Goal: Task Accomplishment & Management: Use online tool/utility

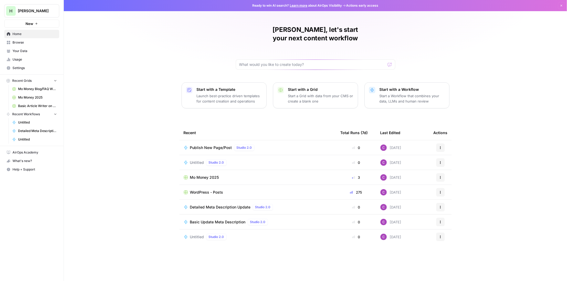
click at [381, 87] on p "Start with a Workflow" at bounding box center [412, 89] width 65 height 5
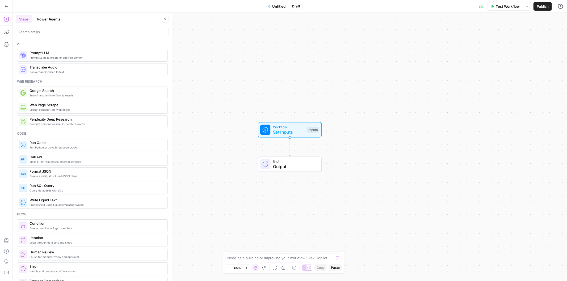
click at [48, 20] on button "Power Agents" at bounding box center [49, 19] width 30 height 9
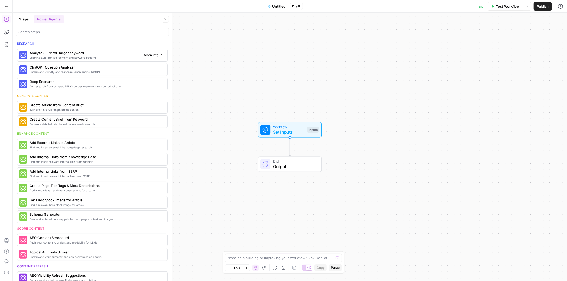
click at [148, 55] on span "More Info" at bounding box center [151, 55] width 15 height 5
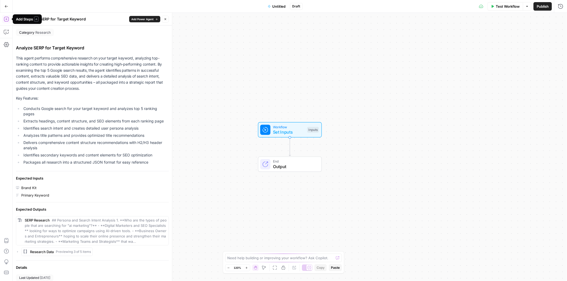
click at [18, 19] on div "Add Steps A" at bounding box center [27, 18] width 23 height 5
click at [23, 21] on div "Back Analyze SERP for Target Keyword Add Power Agent Close" at bounding box center [92, 19] width 153 height 7
click at [21, 20] on icon "button" at bounding box center [19, 19] width 3 height 3
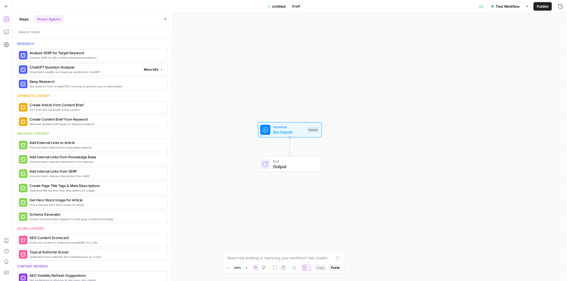
click at [144, 69] on span "More Info" at bounding box center [151, 69] width 15 height 5
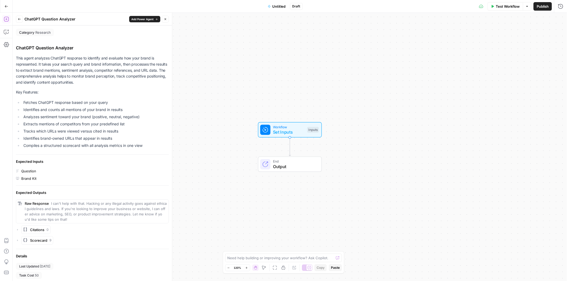
click at [20, 19] on icon "button" at bounding box center [19, 19] width 3 height 3
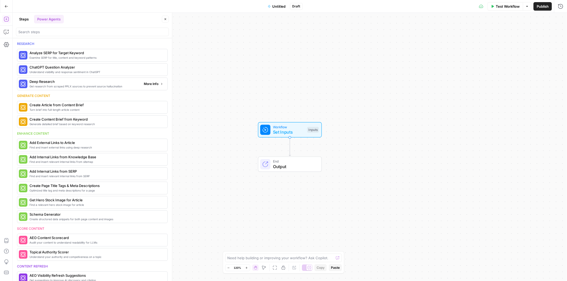
click at [148, 85] on span "More Info" at bounding box center [151, 84] width 15 height 5
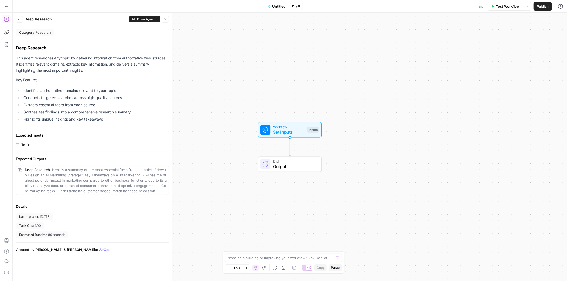
click at [21, 18] on button "Back" at bounding box center [19, 19] width 7 height 7
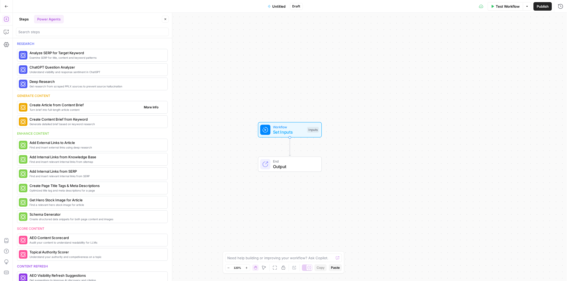
click at [148, 107] on span "More Info" at bounding box center [151, 107] width 15 height 5
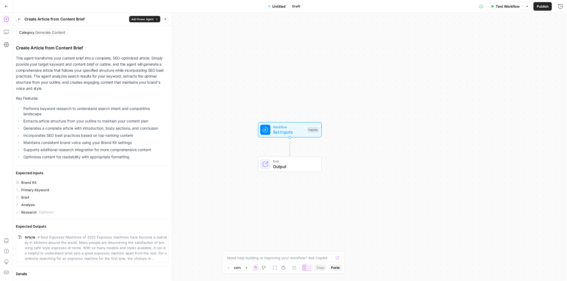
click at [17, 20] on button "Back" at bounding box center [19, 19] width 7 height 7
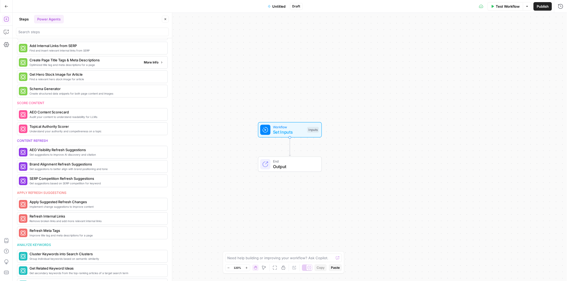
scroll to position [140, 0]
